Goal: Navigation & Orientation: Find specific page/section

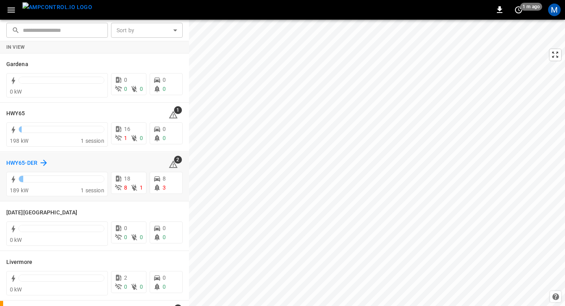
click at [23, 163] on h6 "HWY65-DER" at bounding box center [21, 163] width 31 height 9
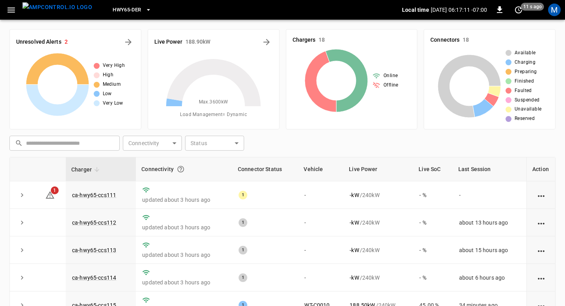
click at [61, 12] on img "menu" at bounding box center [57, 7] width 70 height 10
click at [57, 9] on img "menu" at bounding box center [57, 7] width 70 height 10
